Goal: Book appointment/travel/reservation

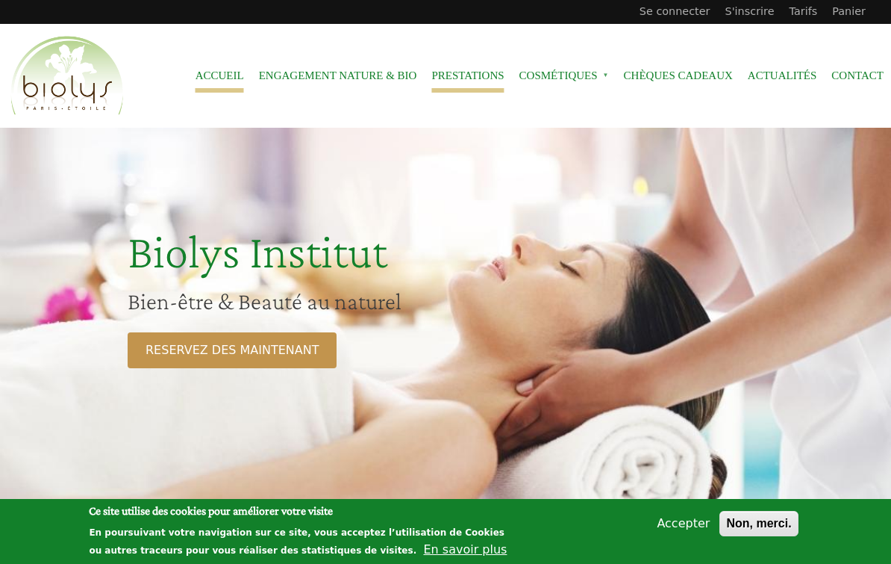
click at [453, 73] on link "Prestations" at bounding box center [468, 76] width 72 height 34
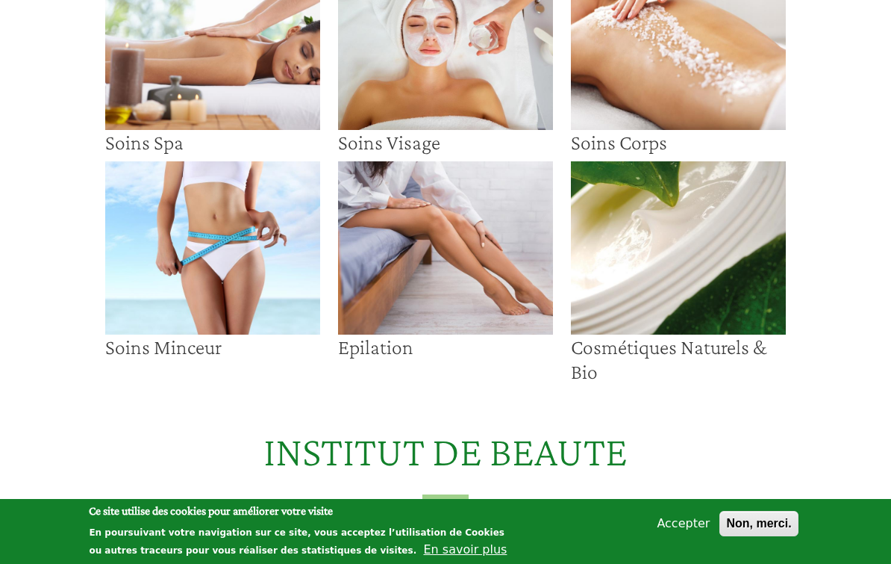
scroll to position [168, 0]
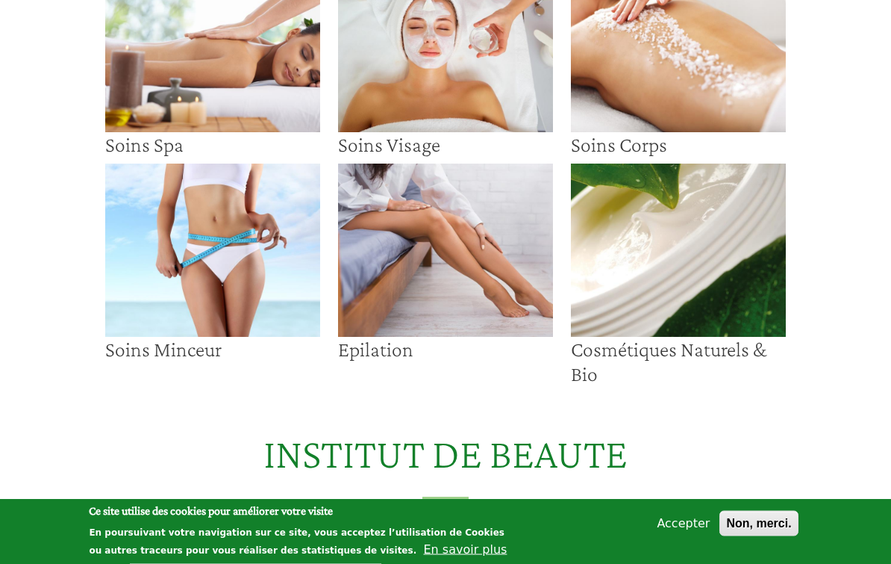
click at [452, 278] on img at bounding box center [445, 250] width 215 height 173
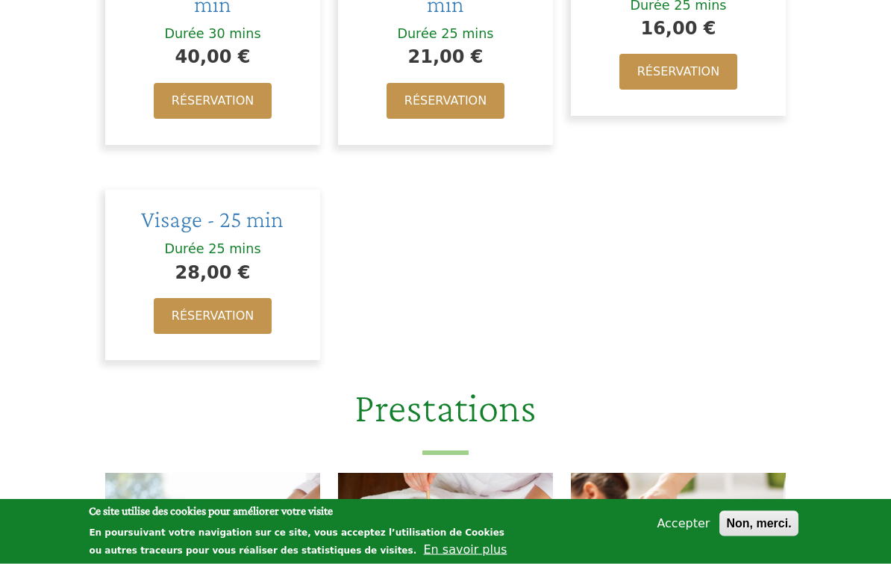
scroll to position [1657, 0]
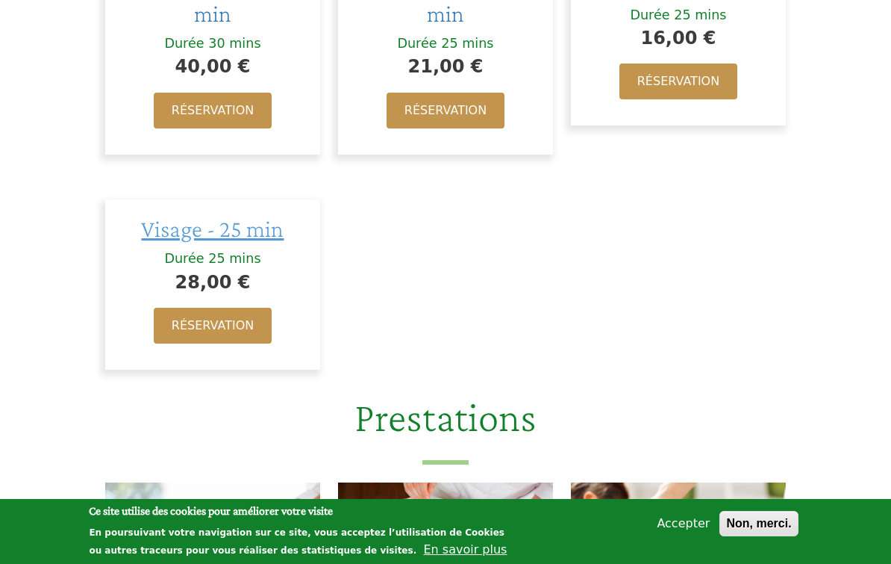
click at [245, 215] on span "Visage - 25 min" at bounding box center [212, 228] width 143 height 27
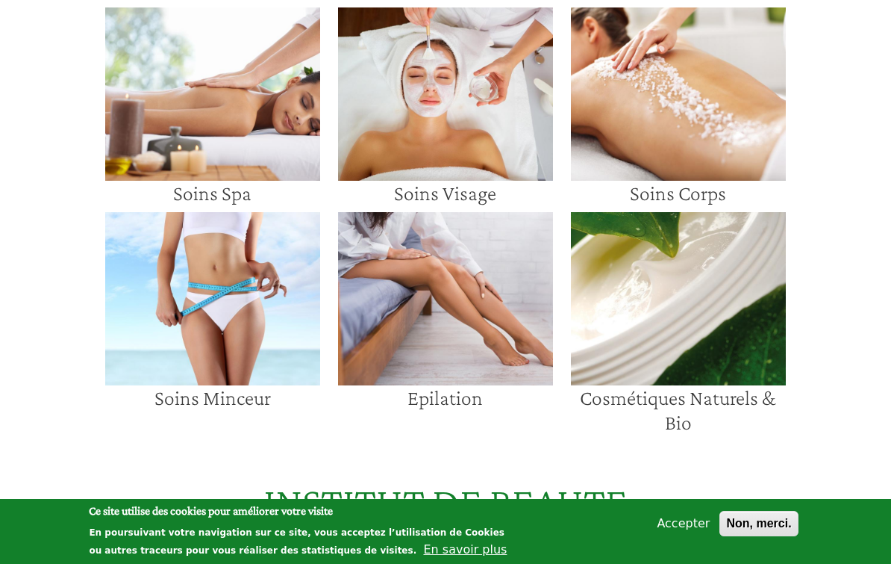
scroll to position [2131, 0]
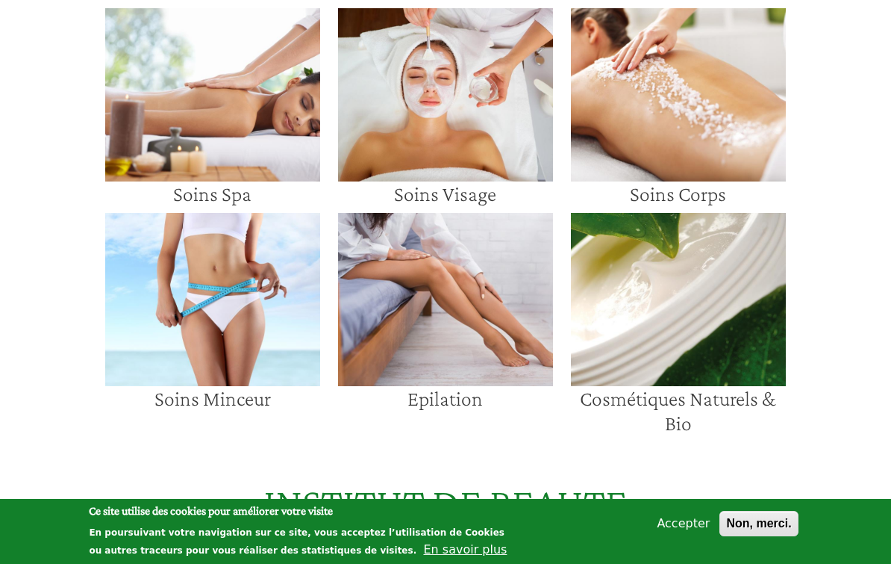
click at [632, 317] on img at bounding box center [678, 299] width 215 height 173
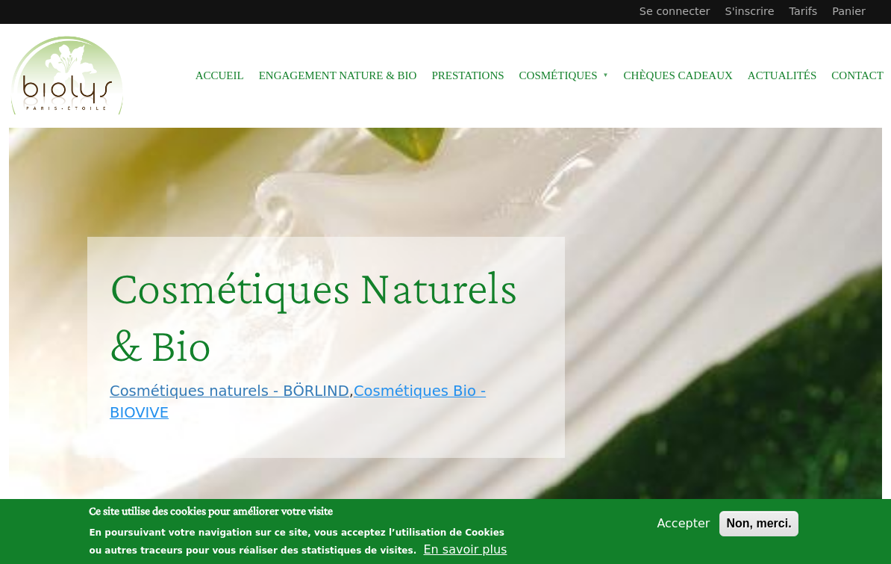
click at [482, 396] on link "Cosmétiques Bio - BIOVIVE" at bounding box center [298, 401] width 376 height 39
